Goal: Find specific page/section: Find specific page/section

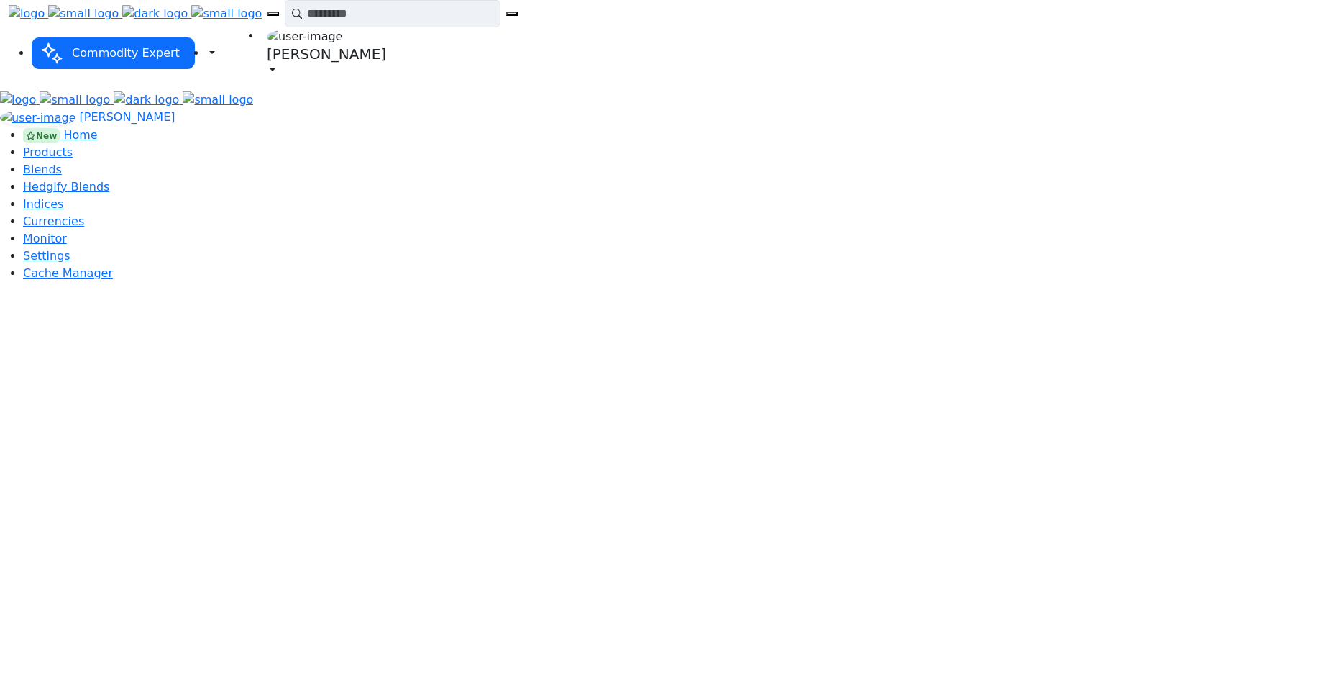
drag, startPoint x: 1124, startPoint y: 1710, endPoint x: 1333, endPoint y: 1787, distance: 223.2
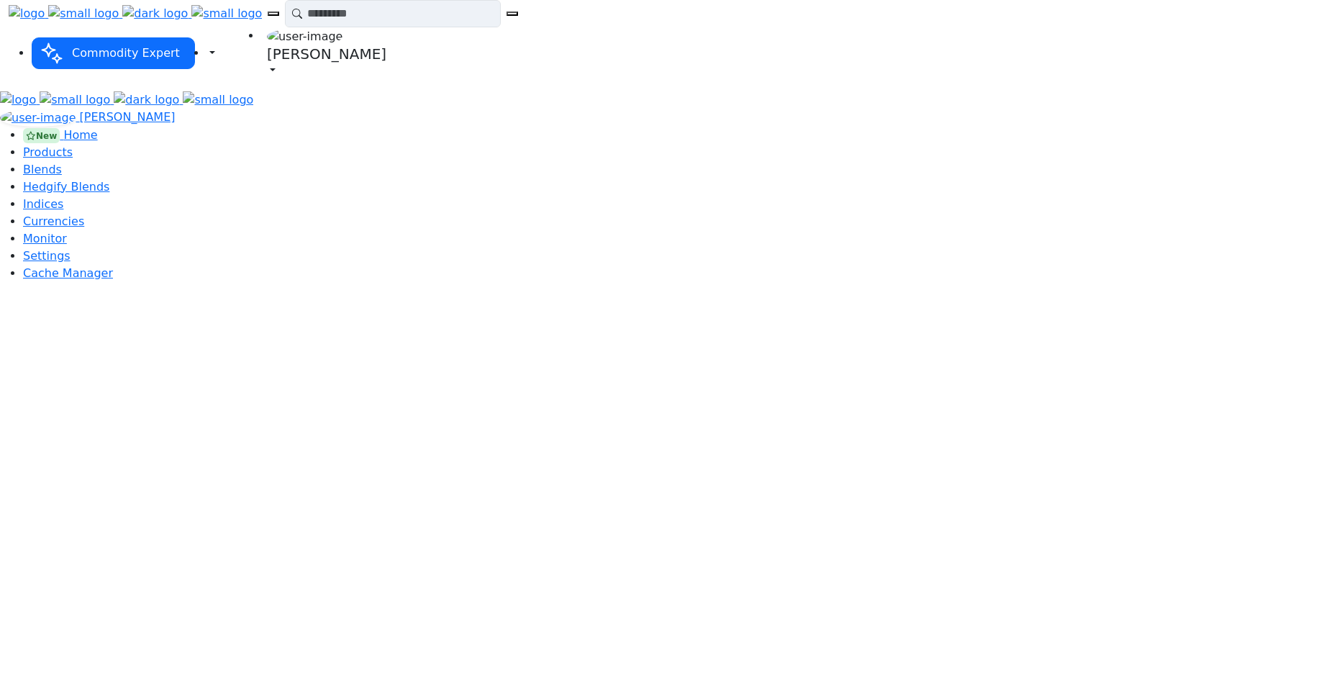
select select "****"
click at [64, 128] on span "Home" at bounding box center [80, 135] width 34 height 14
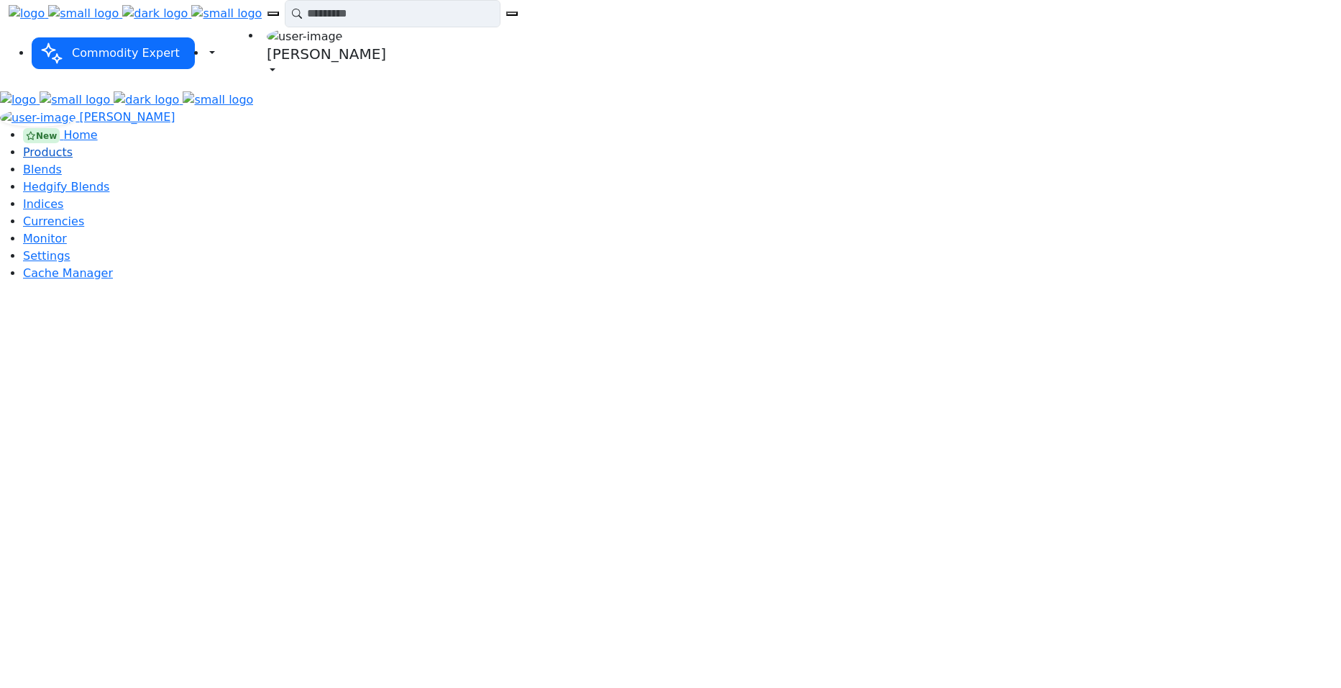
click at [67, 145] on span "Products" at bounding box center [48, 152] width 50 height 14
click at [71, 128] on link "New Home" at bounding box center [60, 135] width 75 height 14
click at [50, 145] on span "Products" at bounding box center [48, 152] width 50 height 14
click at [69, 128] on span "Home" at bounding box center [80, 135] width 34 height 14
